Goal: Transaction & Acquisition: Purchase product/service

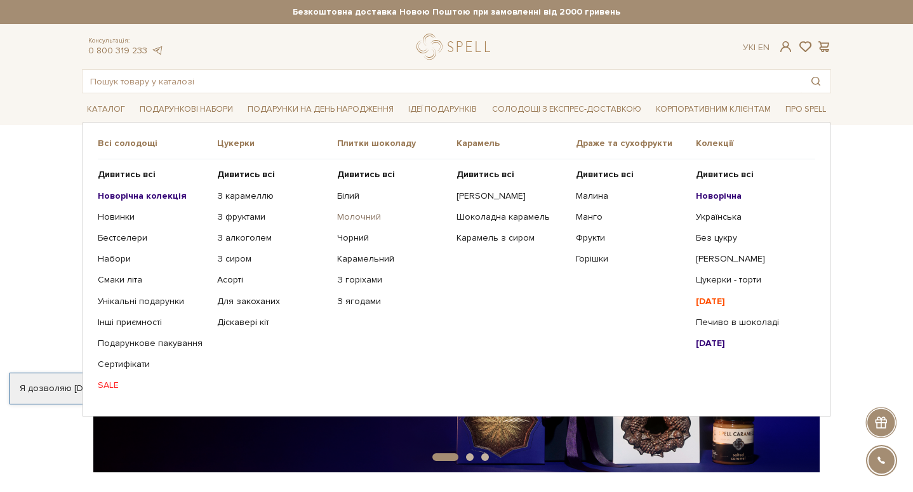
click at [357, 216] on link "Молочний" at bounding box center [392, 216] width 110 height 11
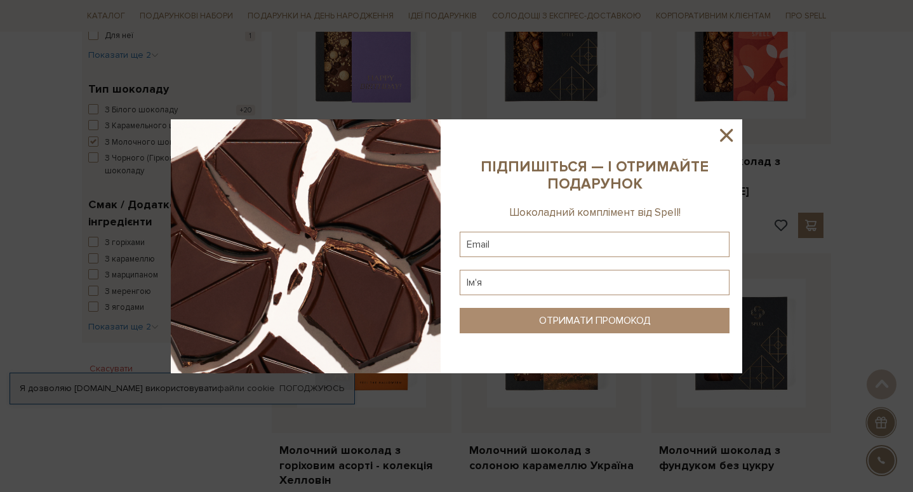
scroll to position [564, 0]
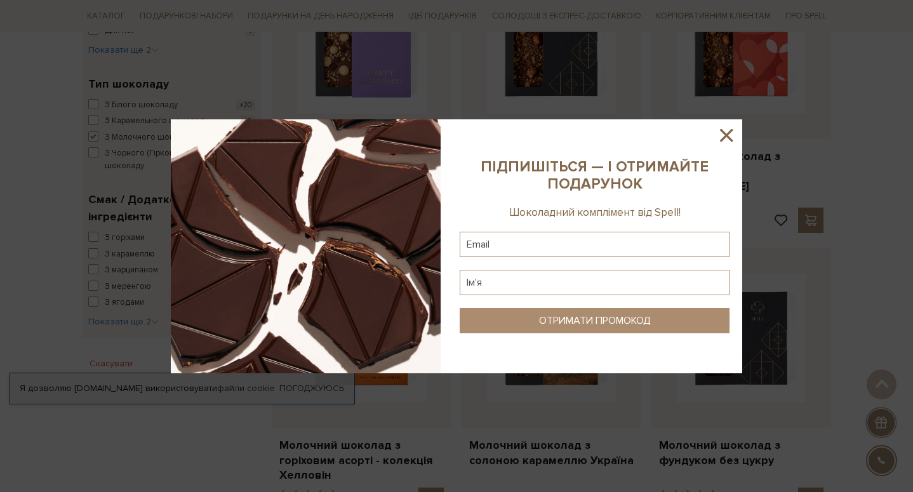
click at [727, 135] on icon at bounding box center [726, 135] width 13 height 13
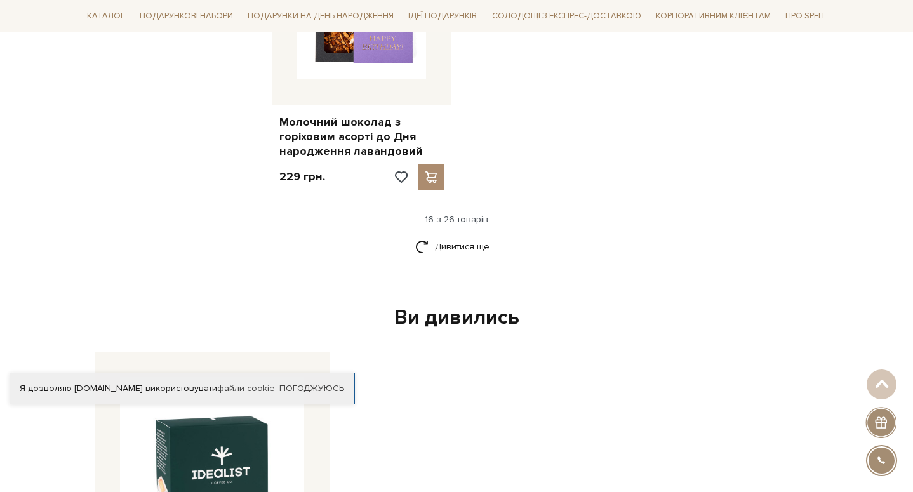
scroll to position [1737, 0]
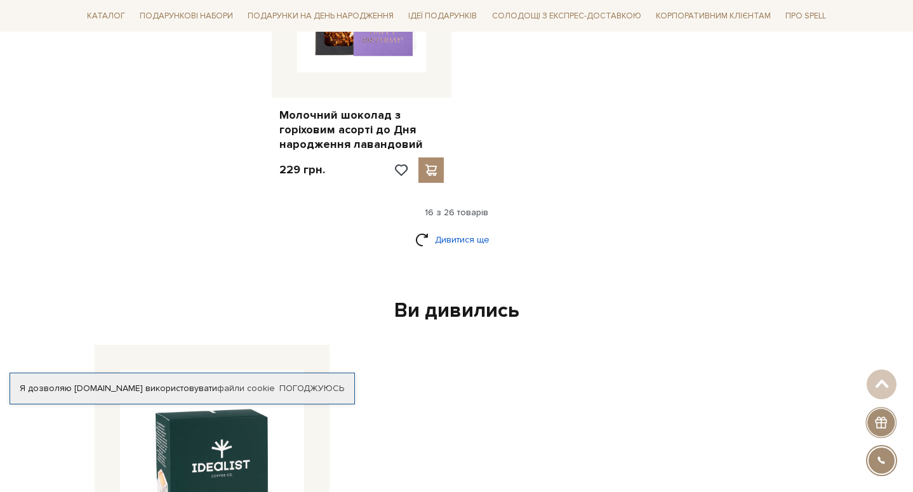
click at [462, 238] on link "Дивитися ще" at bounding box center [456, 239] width 82 height 22
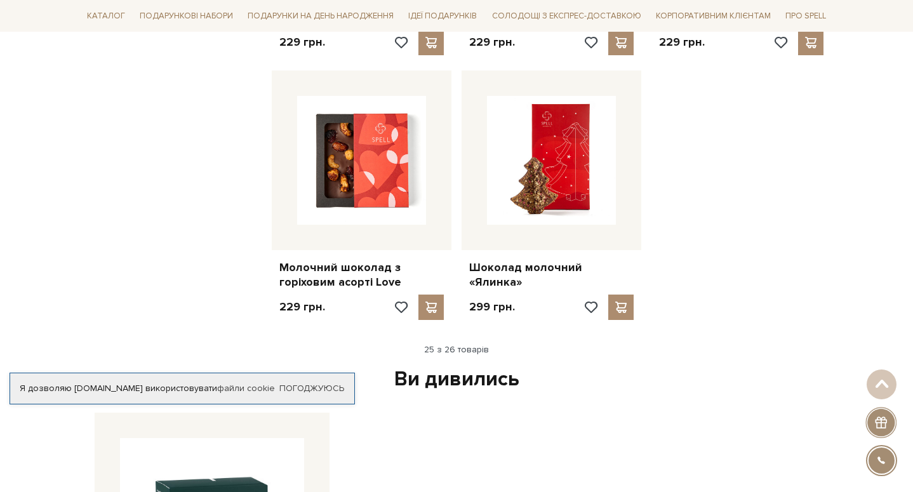
scroll to position [2462, 0]
